Goal: Find specific page/section: Find specific page/section

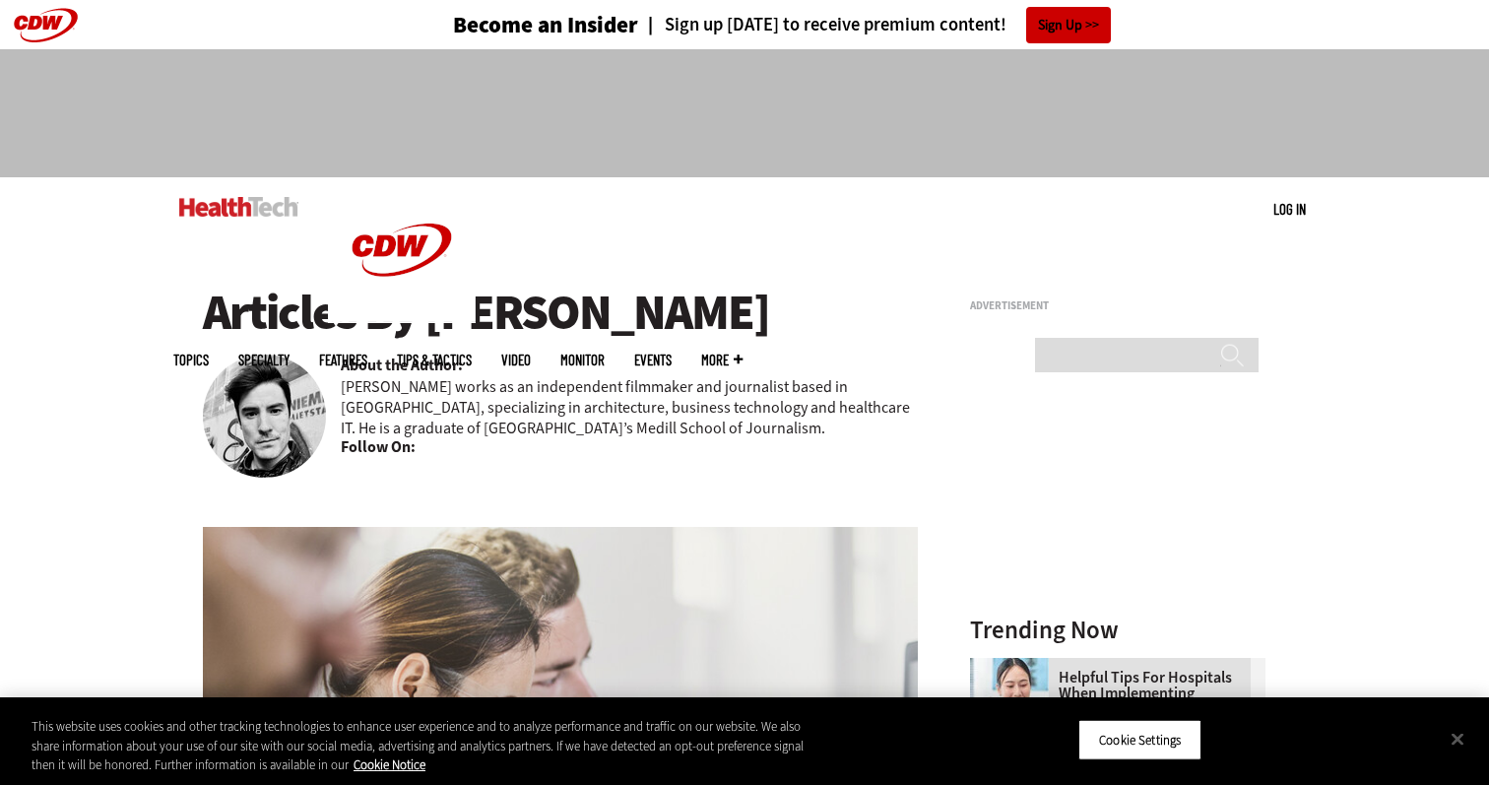
click at [590, 336] on h1 "Articles By [PERSON_NAME]" at bounding box center [560, 312] width 715 height 54
click at [191, 212] on img at bounding box center [238, 207] width 119 height 20
